Goal: Task Accomplishment & Management: Manage account settings

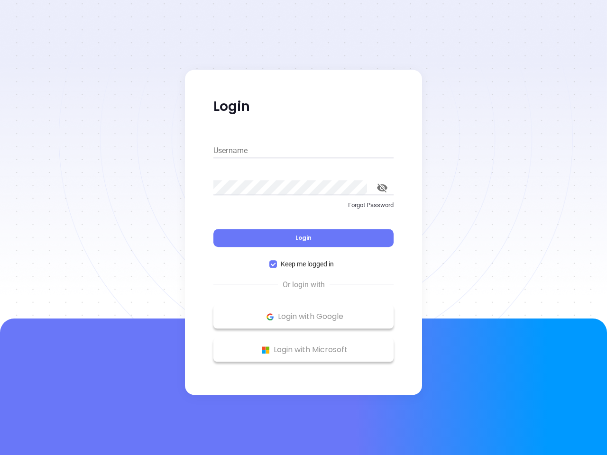
click at [303, 228] on div "Login" at bounding box center [303, 232] width 180 height 29
click at [303, 151] on input "Username" at bounding box center [303, 150] width 180 height 15
click at [382, 188] on icon "toggle password visibility" at bounding box center [382, 187] width 10 height 9
click at [303, 238] on span "Login" at bounding box center [303, 238] width 16 height 8
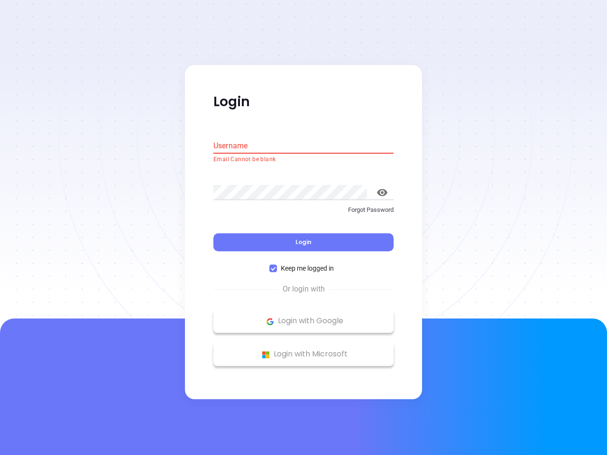
click at [303, 264] on span "Keep me logged in" at bounding box center [307, 269] width 61 height 10
click at [277, 265] on input "Keep me logged in" at bounding box center [273, 269] width 8 height 8
checkbox input "false"
click at [303, 317] on p "Login with Google" at bounding box center [303, 321] width 171 height 14
click at [303, 350] on p "Login with Microsoft" at bounding box center [303, 354] width 171 height 14
